Goal: Check status

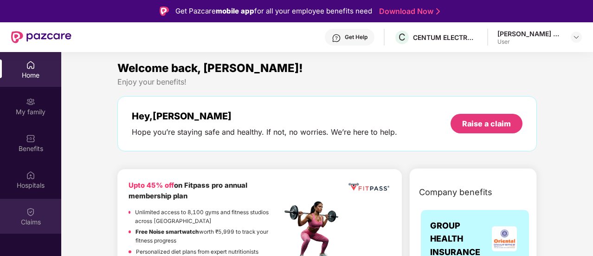
click at [17, 215] on div "Claims" at bounding box center [30, 216] width 61 height 35
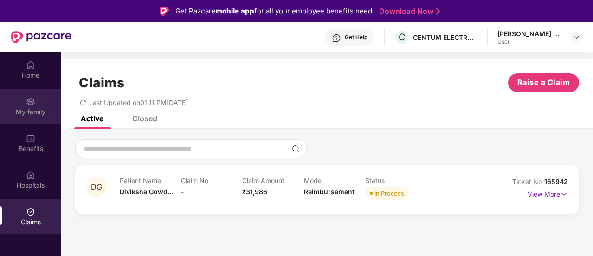
click at [34, 108] on div "My family" at bounding box center [30, 111] width 61 height 9
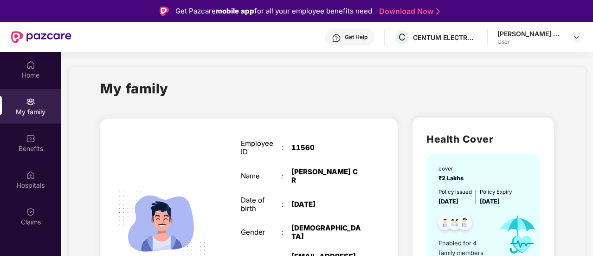
scroll to position [154, 0]
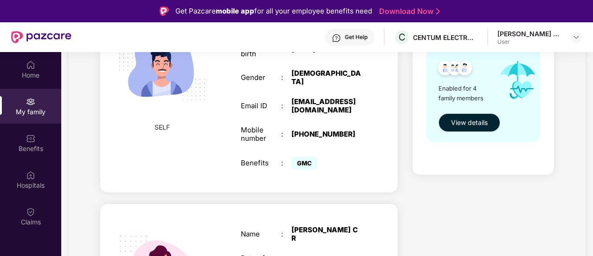
click at [463, 117] on span "View details" at bounding box center [469, 122] width 37 height 10
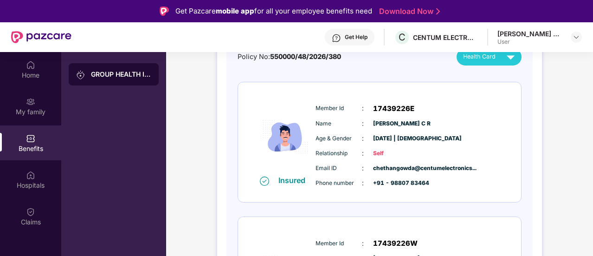
scroll to position [0, 0]
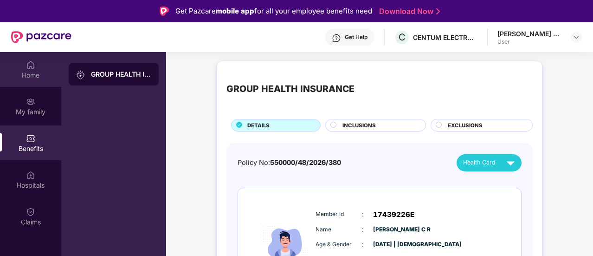
click at [21, 69] on div "Home" at bounding box center [30, 69] width 61 height 35
